Goal: Find specific page/section: Find specific page/section

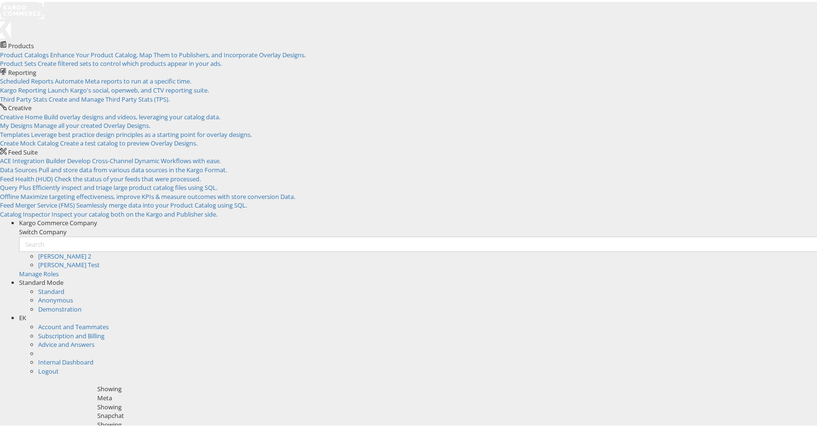
click at [26, 311] on span "EK" at bounding box center [22, 315] width 7 height 9
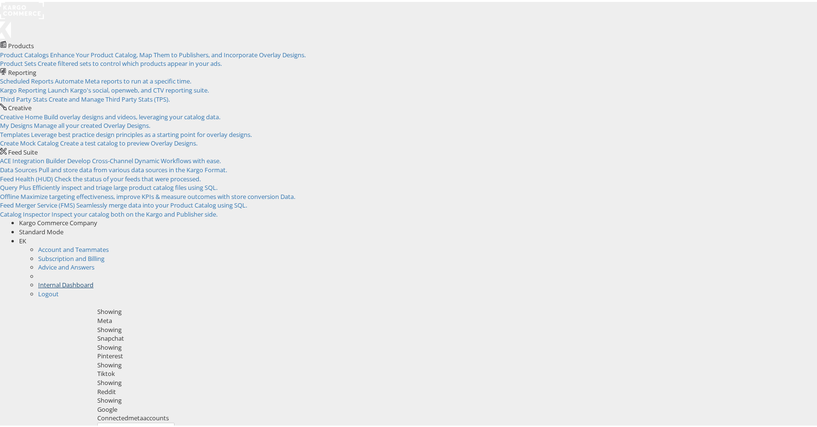
click at [93, 278] on link "Internal Dashboard" at bounding box center [65, 282] width 55 height 9
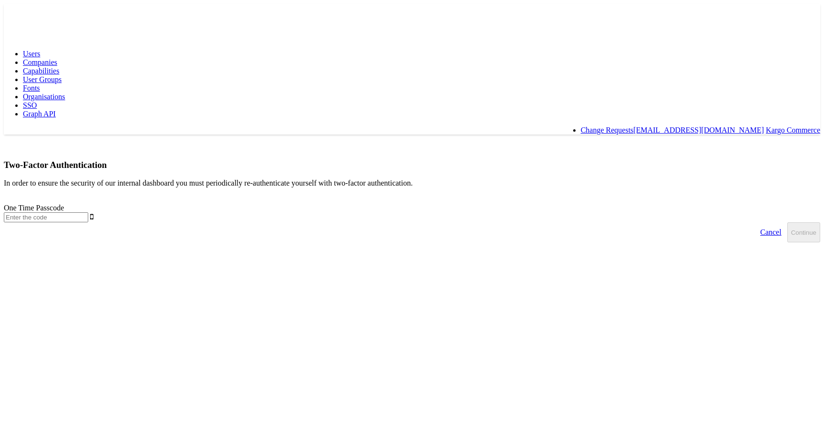
click at [88, 212] on input "text" at bounding box center [46, 217] width 84 height 10
type input "971321"
click at [787, 222] on button "Continue" at bounding box center [803, 232] width 33 height 20
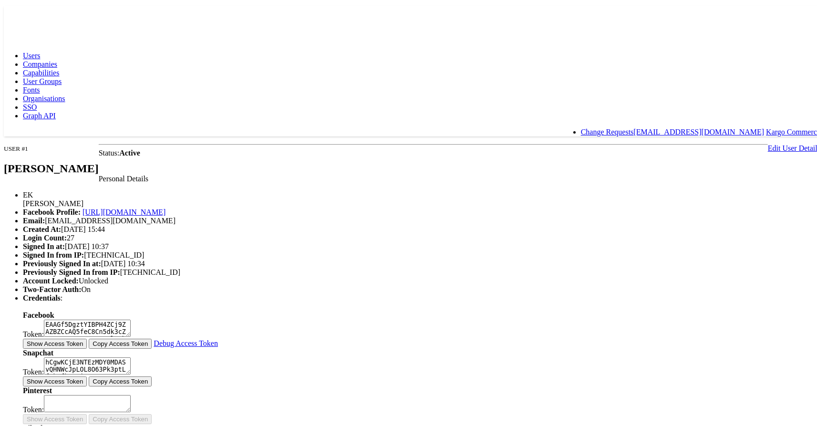
click at [59, 67] on span "Capabilities" at bounding box center [41, 71] width 36 height 8
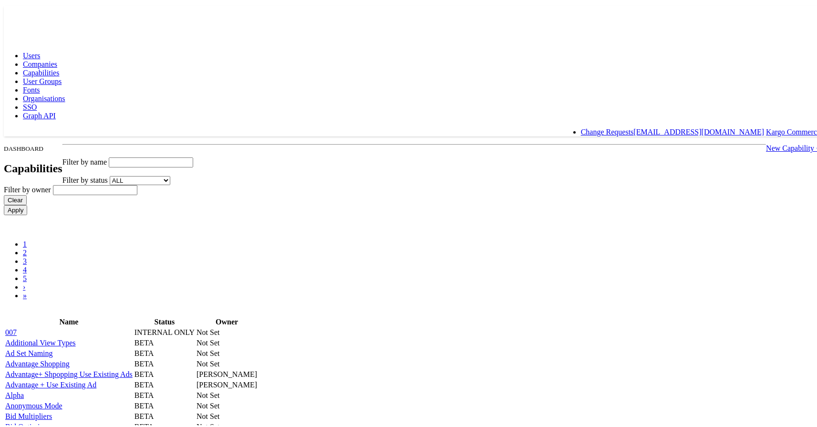
click at [193, 155] on input "text" at bounding box center [151, 160] width 84 height 10
type input "l"
type input "dc"
click at [4, 203] on input "Apply" at bounding box center [15, 208] width 23 height 10
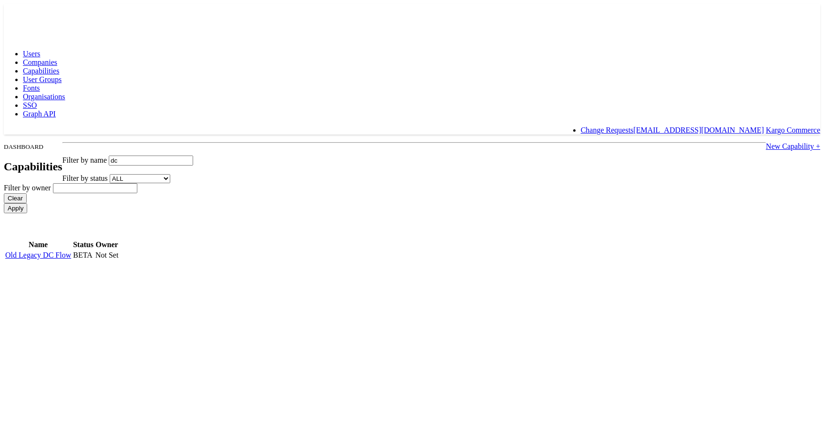
click at [120, 255] on link at bounding box center [120, 255] width 0 height 0
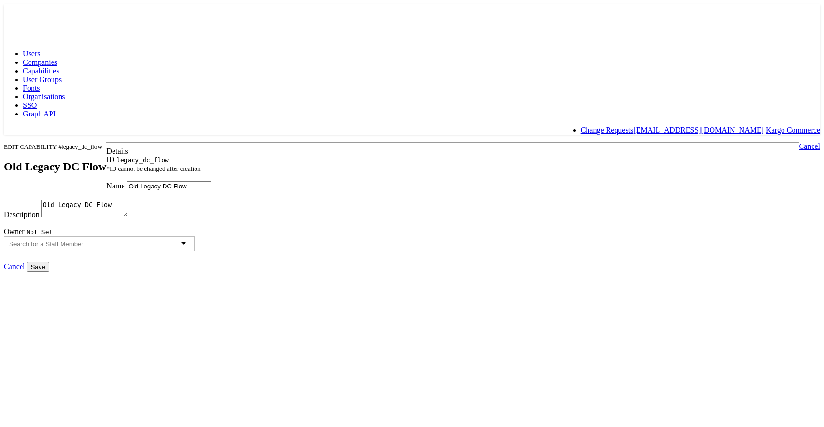
click at [25, 270] on link "Cancel" at bounding box center [14, 266] width 21 height 8
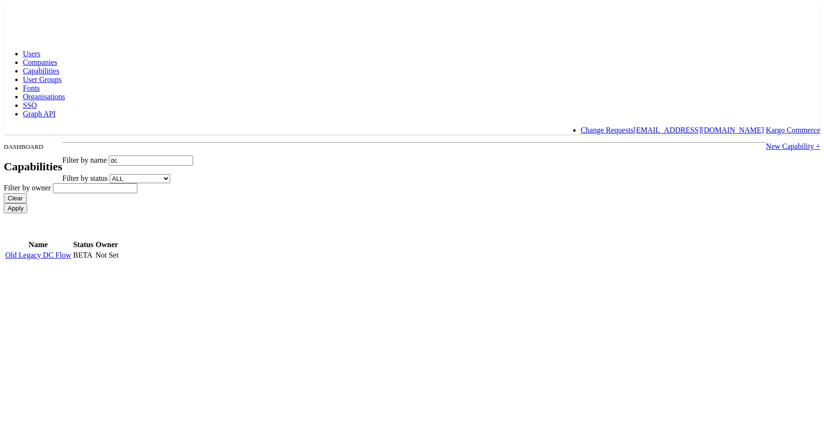
click at [72, 250] on td "Old Legacy DC Flow" at bounding box center [38, 255] width 67 height 10
click at [71, 251] on link "Old Legacy DC Flow" at bounding box center [38, 255] width 66 height 8
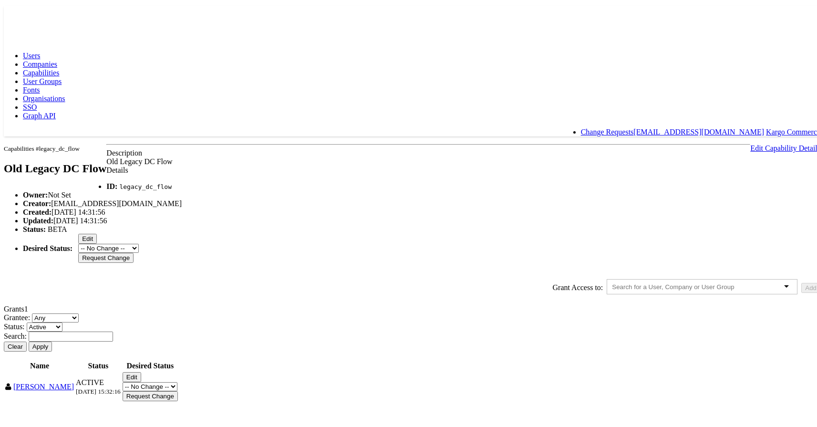
scroll to position [74, 0]
click at [52, 339] on button "Apply" at bounding box center [40, 344] width 23 height 10
click at [141, 380] on button "Edit" at bounding box center [132, 375] width 19 height 10
click at [177, 379] on select "-- No Change -- Active Revoked" at bounding box center [150, 374] width 55 height 9
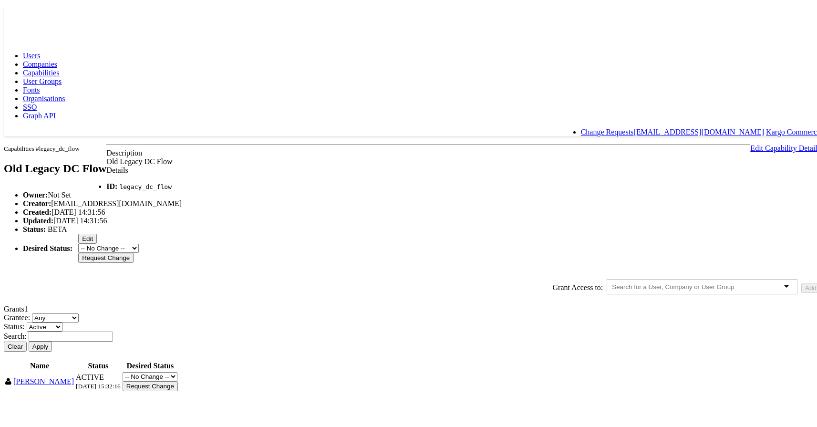
click at [87, 63] on body "Users Companies Capabilities User Groups Fonts Organisations SSO Graph API Chan…" at bounding box center [412, 197] width 816 height 387
click at [40, 50] on link "Users" at bounding box center [31, 54] width 17 height 8
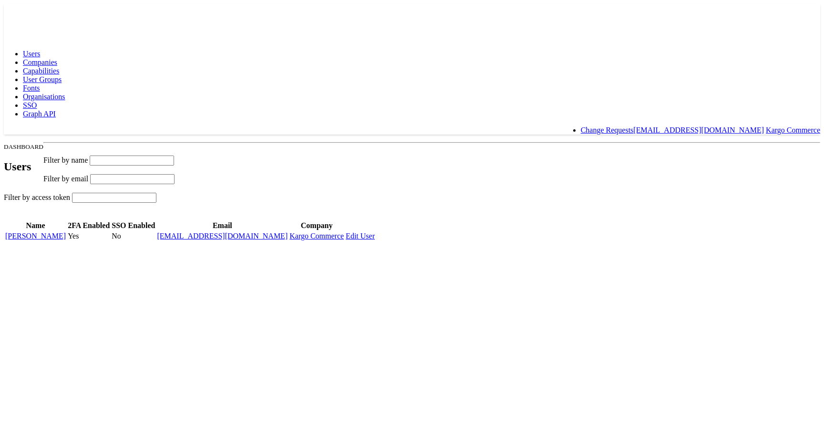
click at [59, 67] on span "Capabilities" at bounding box center [41, 71] width 36 height 8
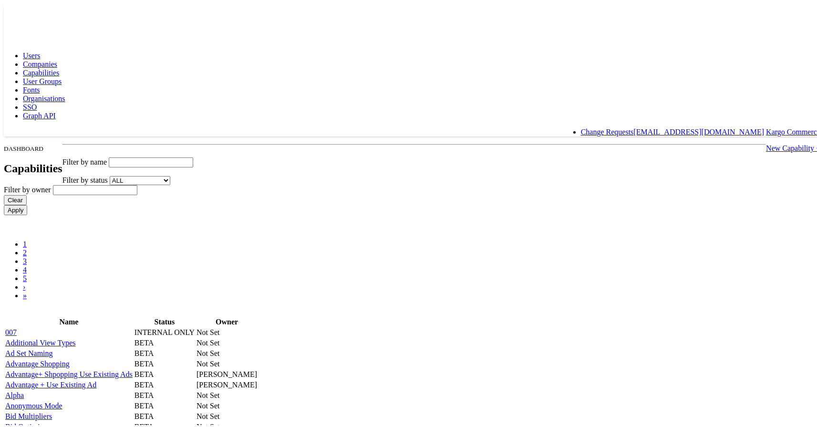
click at [40, 50] on span "Users" at bounding box center [31, 54] width 17 height 8
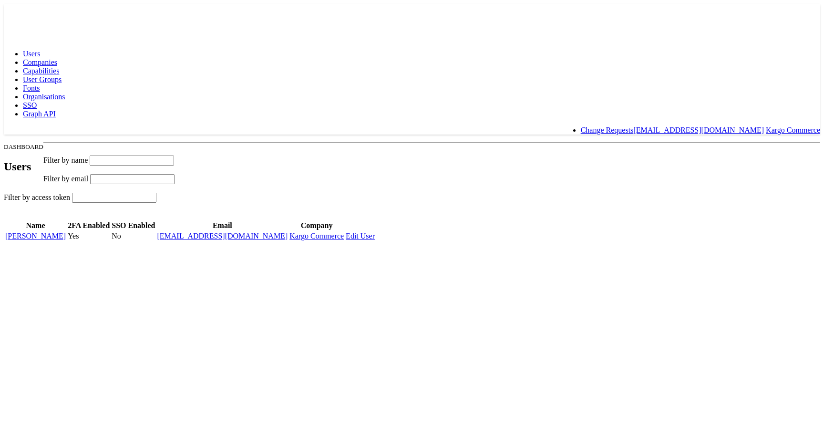
click at [66, 238] on link "[PERSON_NAME]" at bounding box center [35, 236] width 61 height 8
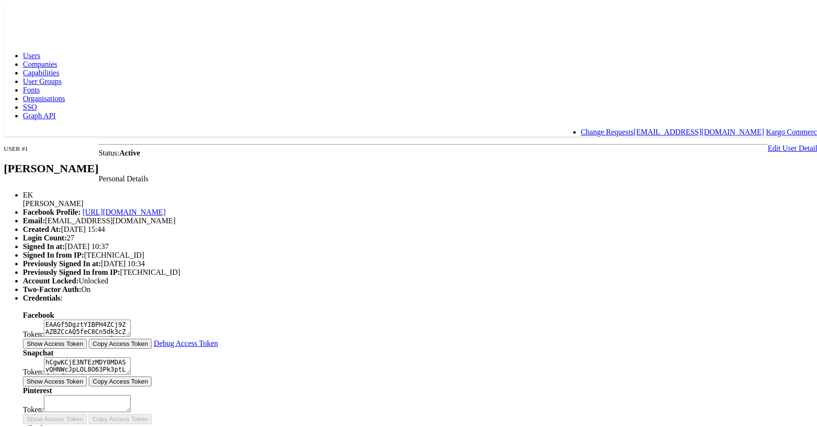
click at [40, 50] on span "Users" at bounding box center [31, 54] width 17 height 8
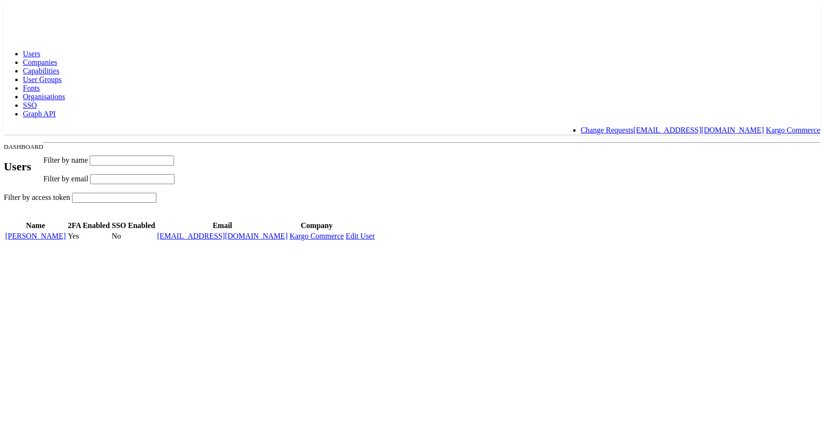
click at [59, 67] on link "Capabilities" at bounding box center [41, 71] width 36 height 8
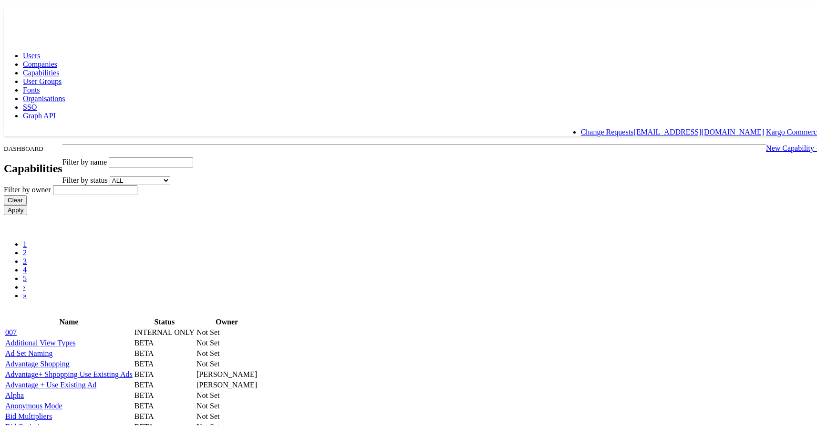
click at [193, 155] on input "text" at bounding box center [151, 160] width 84 height 10
type input "leg"
click at [4, 203] on input "Apply" at bounding box center [15, 208] width 23 height 10
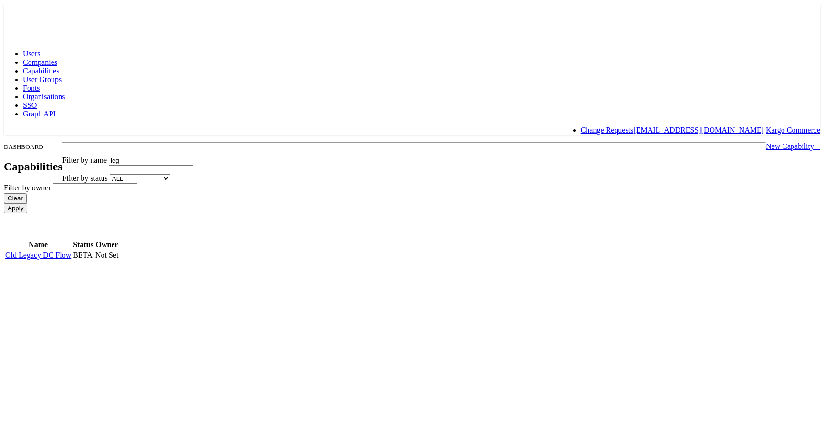
click at [71, 251] on link "Old Legacy DC Flow" at bounding box center [38, 255] width 66 height 8
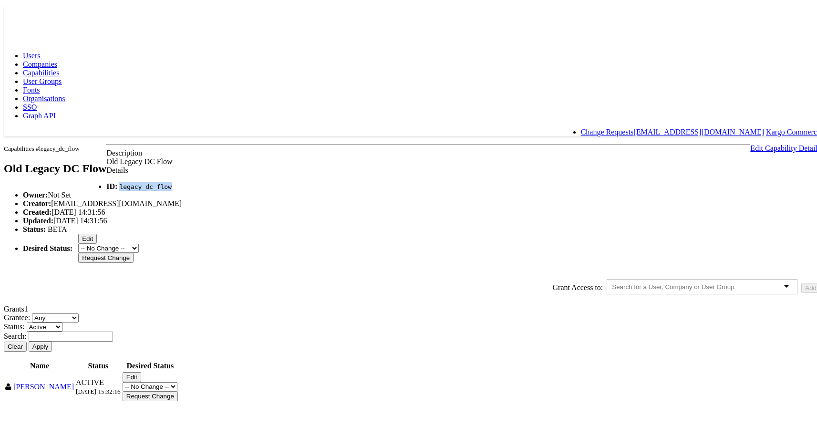
drag, startPoint x: 209, startPoint y: 186, endPoint x: 154, endPoint y: 188, distance: 55.4
click at [154, 188] on li "ID: legacy_dc_flow" at bounding box center [421, 184] width 797 height 9
copy code "legacy_dc_flow"
click at [27, 12] on rect at bounding box center [26, 12] width 44 height 17
